Goal: Complete application form

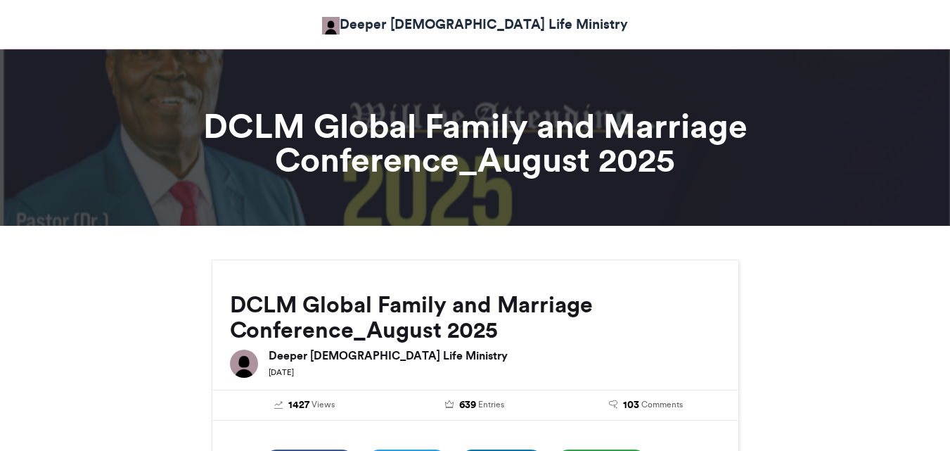
scroll to position [850, 0]
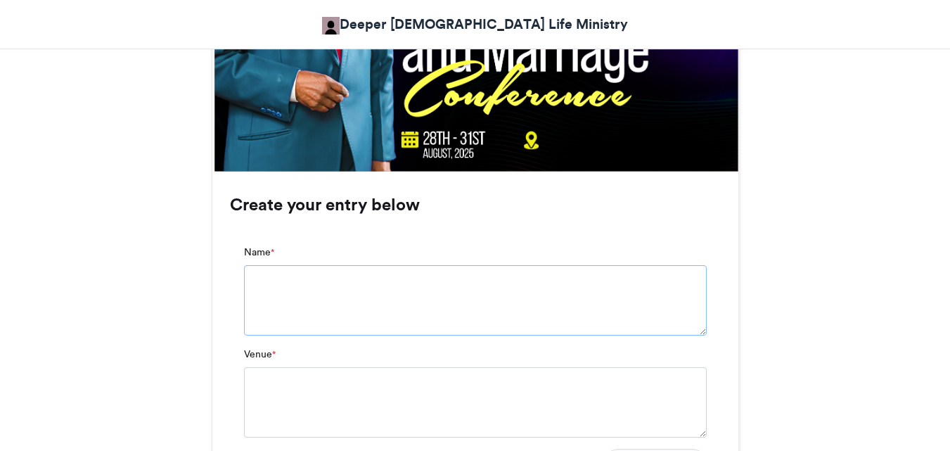
click at [300, 294] on textarea "Name *" at bounding box center [475, 300] width 463 height 70
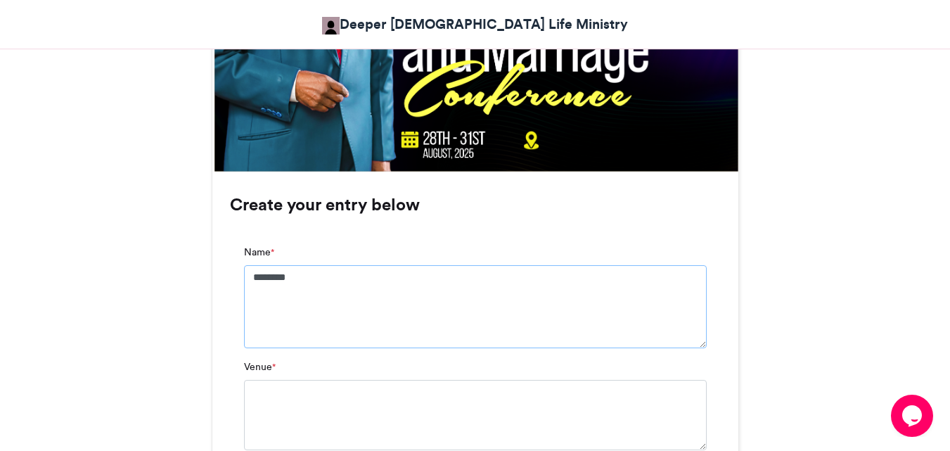
scroll to position [0, 0]
type textarea "**********"
click at [327, 426] on textarea "Venue *" at bounding box center [475, 415] width 463 height 70
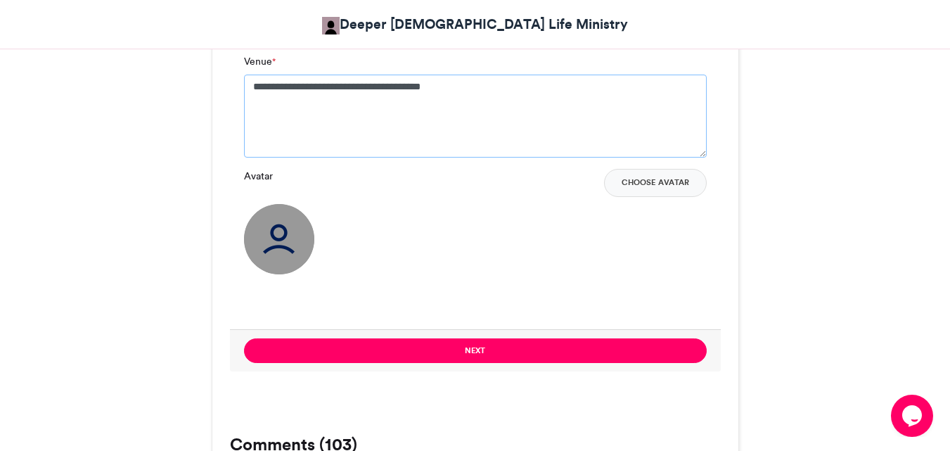
scroll to position [1151, 0]
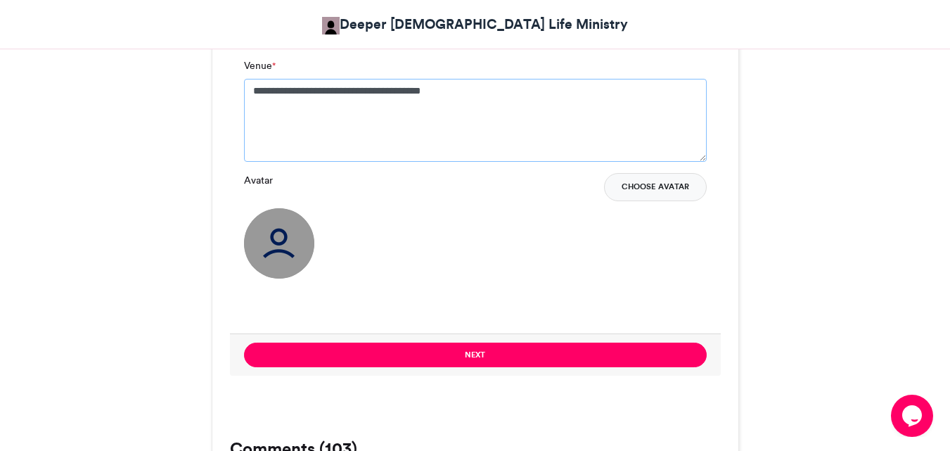
type textarea "**********"
click at [656, 187] on button "Choose Avatar" at bounding box center [655, 187] width 103 height 28
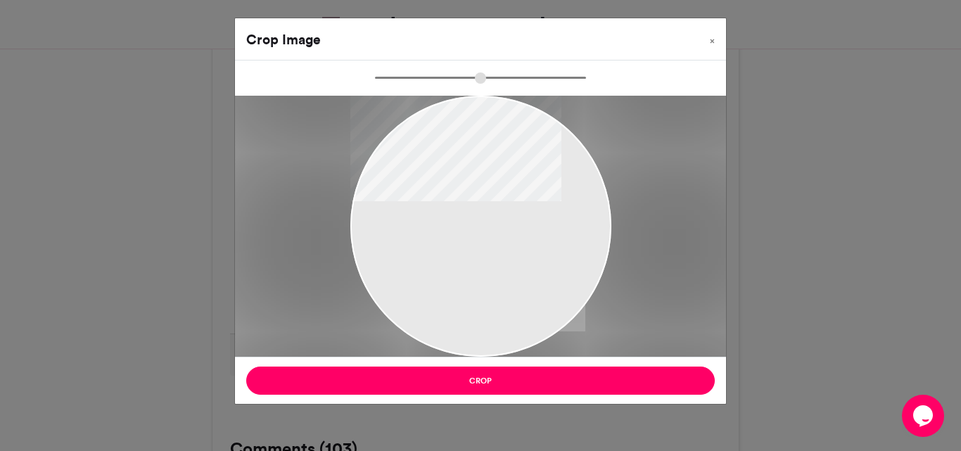
type input "******"
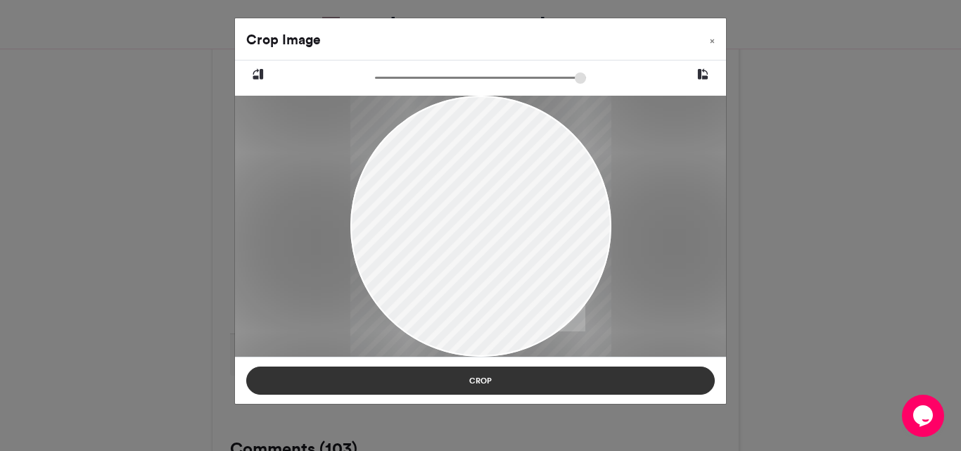
click at [479, 383] on button "Crop" at bounding box center [480, 380] width 468 height 28
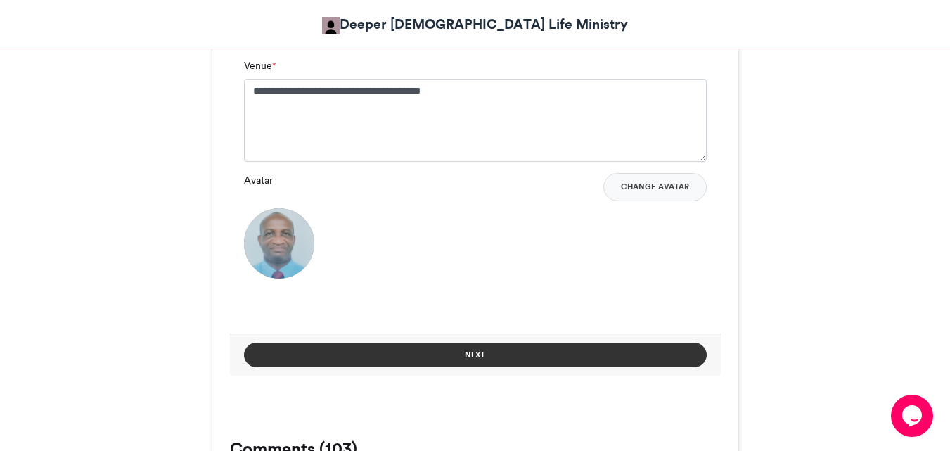
click at [471, 364] on button "Next" at bounding box center [475, 355] width 463 height 25
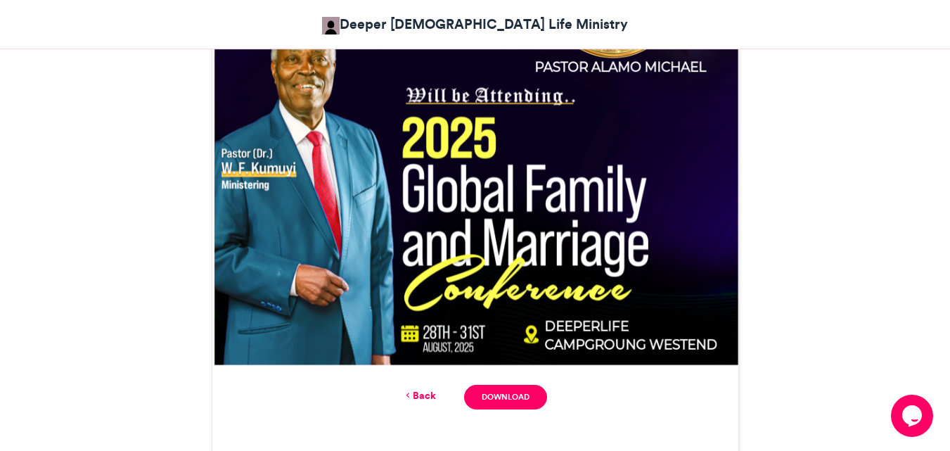
scroll to position [671, 0]
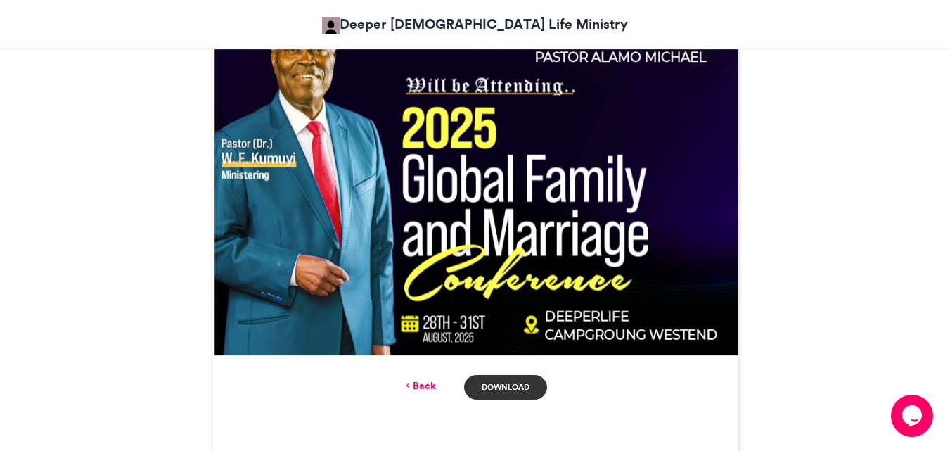
click at [501, 393] on link "Download" at bounding box center [505, 387] width 82 height 25
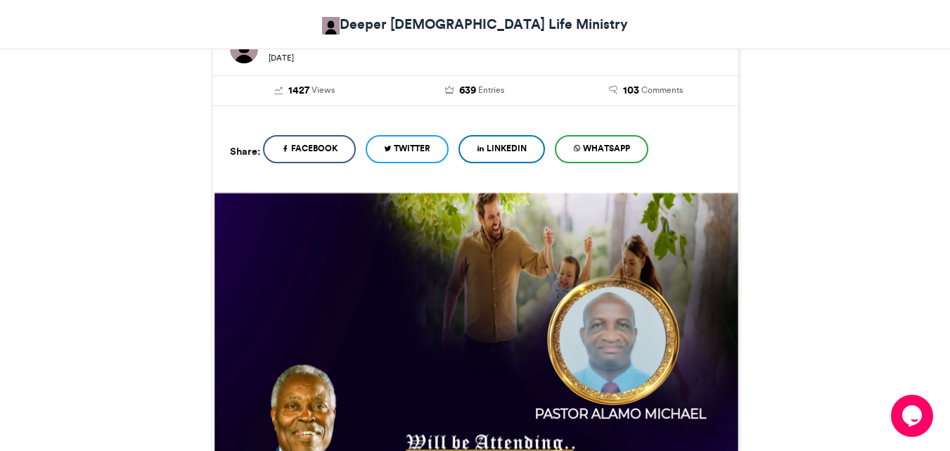
scroll to position [317, 0]
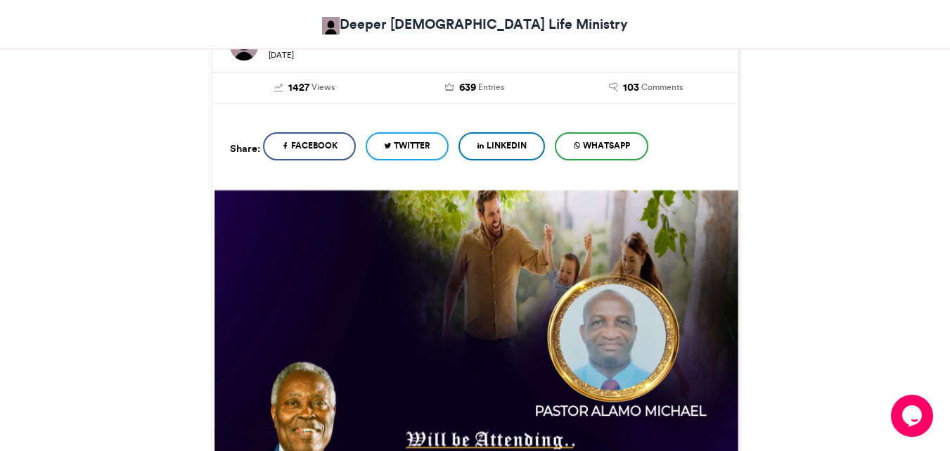
click at [607, 146] on span "WhatsApp" at bounding box center [606, 145] width 47 height 13
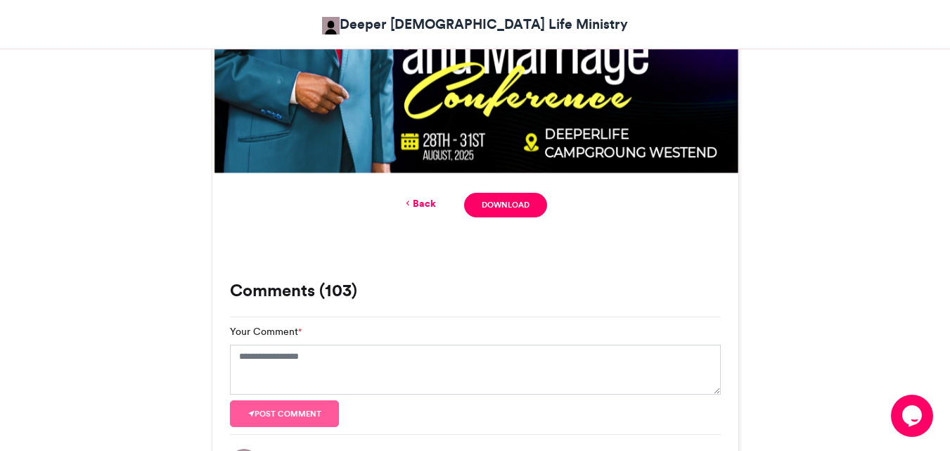
scroll to position [864, 0]
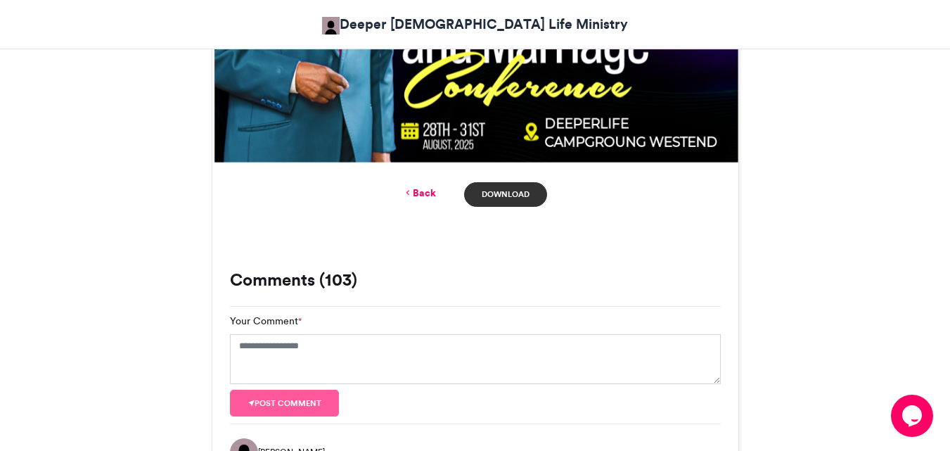
click at [504, 197] on link "Download" at bounding box center [505, 194] width 82 height 25
click at [755, 43] on header "Deeper [DEMOGRAPHIC_DATA] Life Ministry" at bounding box center [475, 24] width 950 height 49
